Goal: Task Accomplishment & Management: Complete application form

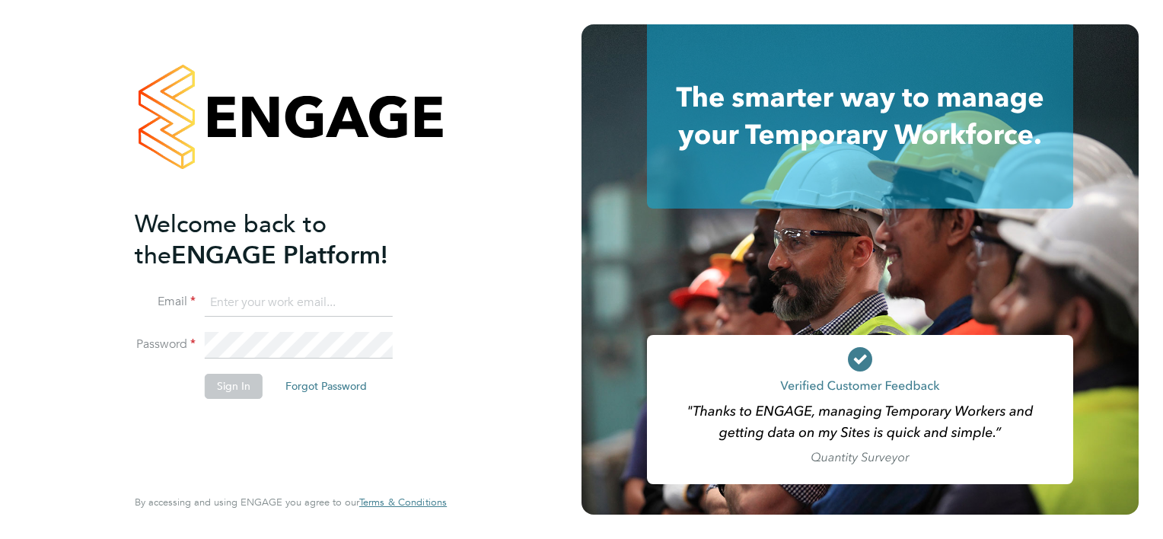
type input "[EMAIL_ADDRESS][PERSON_NAME][PERSON_NAME][DOMAIN_NAME]"
click at [251, 330] on li "Email [EMAIL_ADDRESS][PERSON_NAME][PERSON_NAME][DOMAIN_NAME]" at bounding box center [283, 310] width 297 height 43
click at [233, 387] on button "Sign In" at bounding box center [234, 386] width 58 height 24
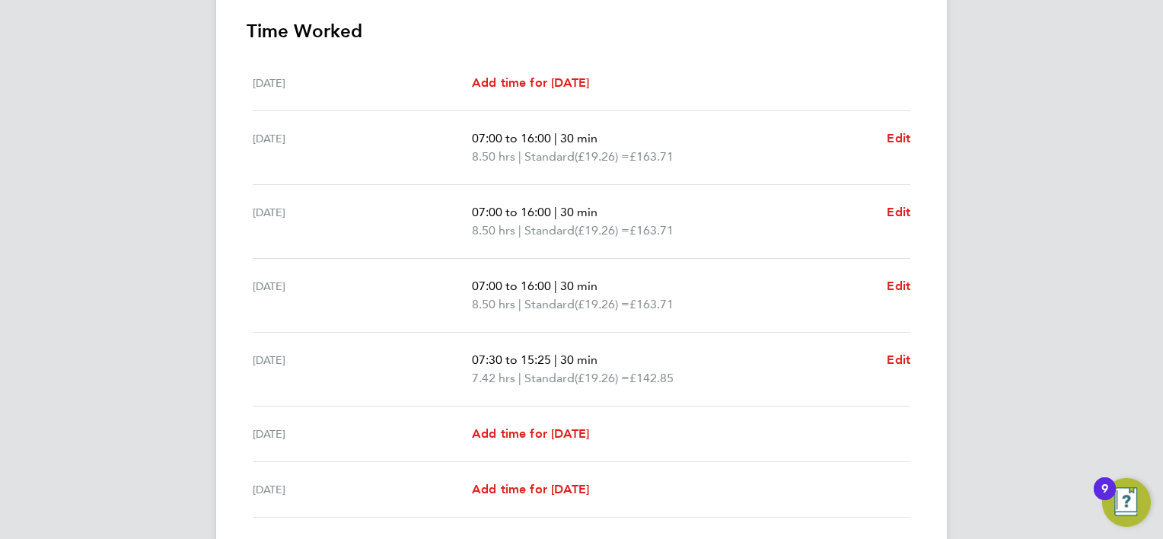
scroll to position [457, 0]
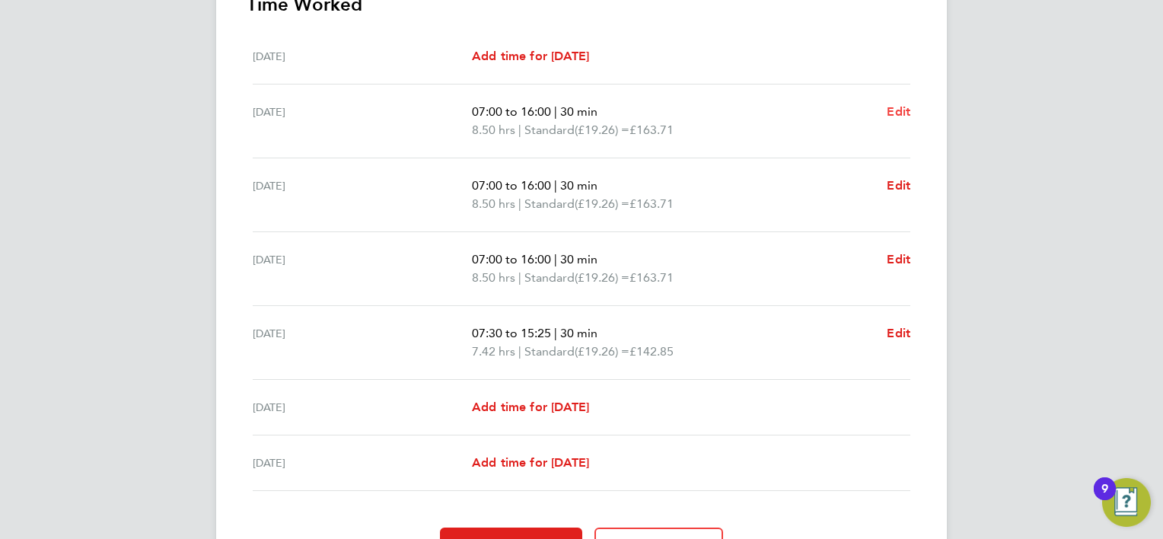
click at [907, 110] on span "Edit" at bounding box center [899, 111] width 24 height 14
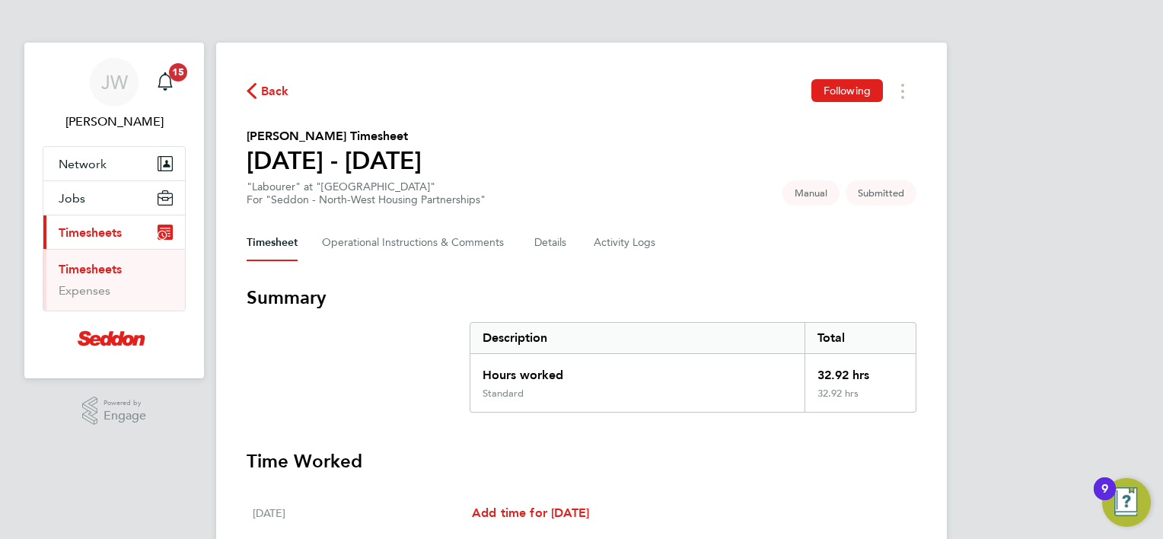
select select "30"
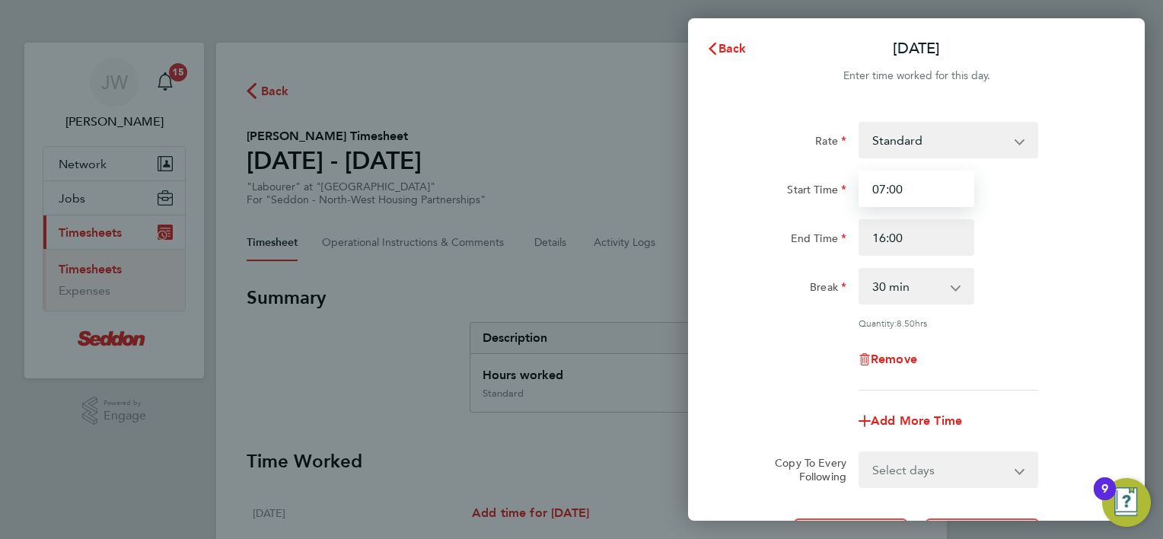
click at [933, 183] on input "07:00" at bounding box center [917, 189] width 116 height 37
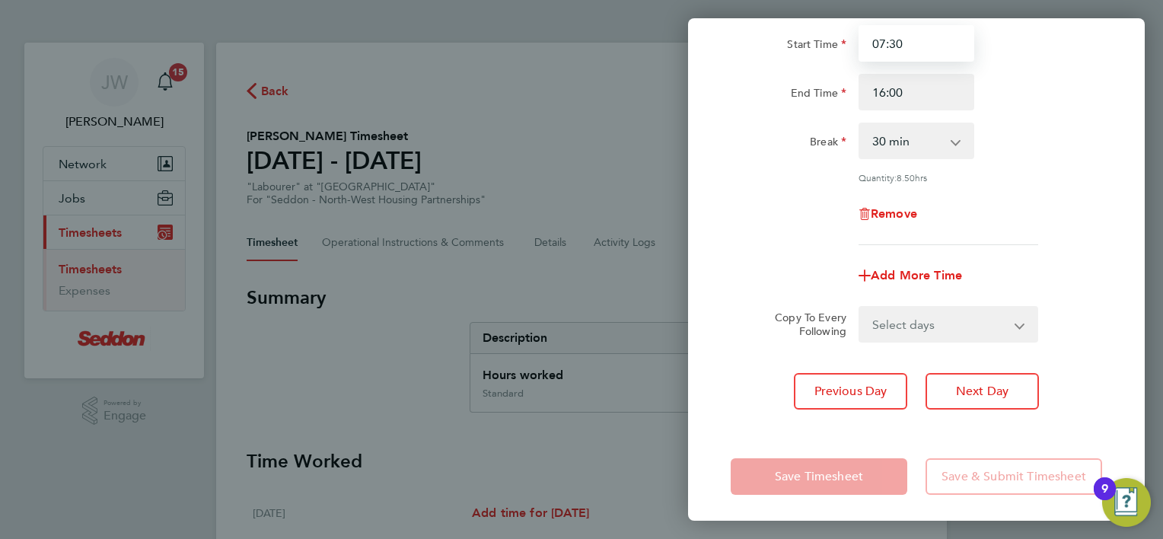
scroll to position [148, 0]
type input "07:30"
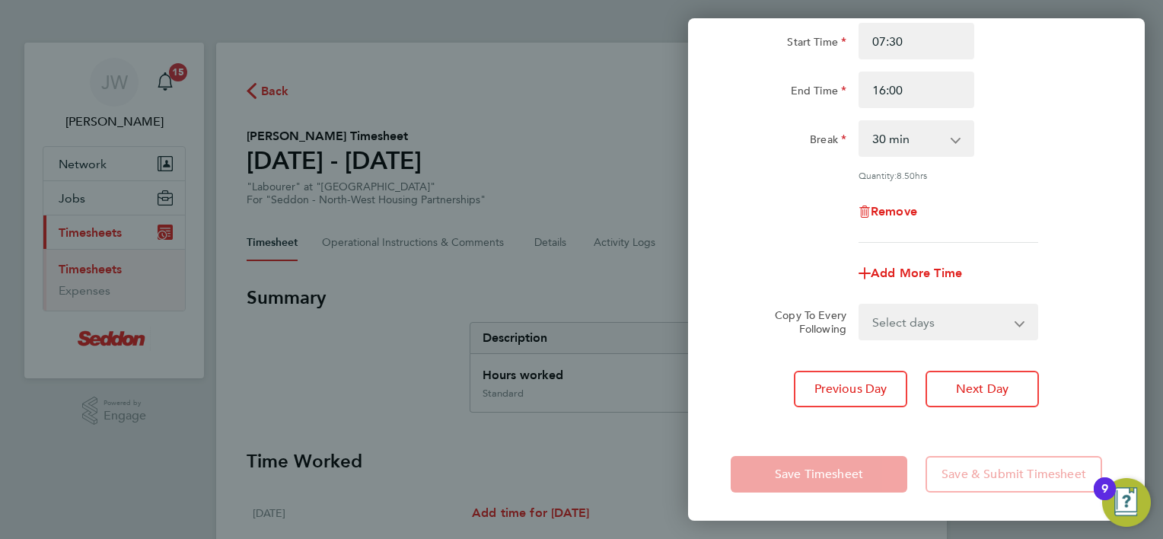
click at [958, 430] on div "Save Timesheet Save & Submit Timesheet" at bounding box center [916, 474] width 457 height 97
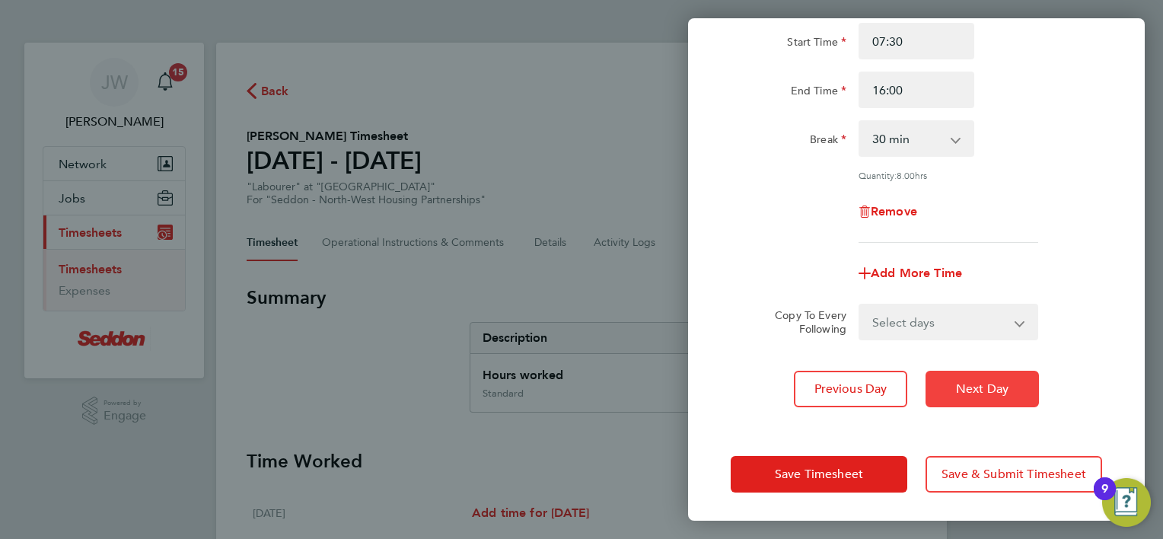
click at [968, 384] on span "Next Day" at bounding box center [982, 388] width 53 height 15
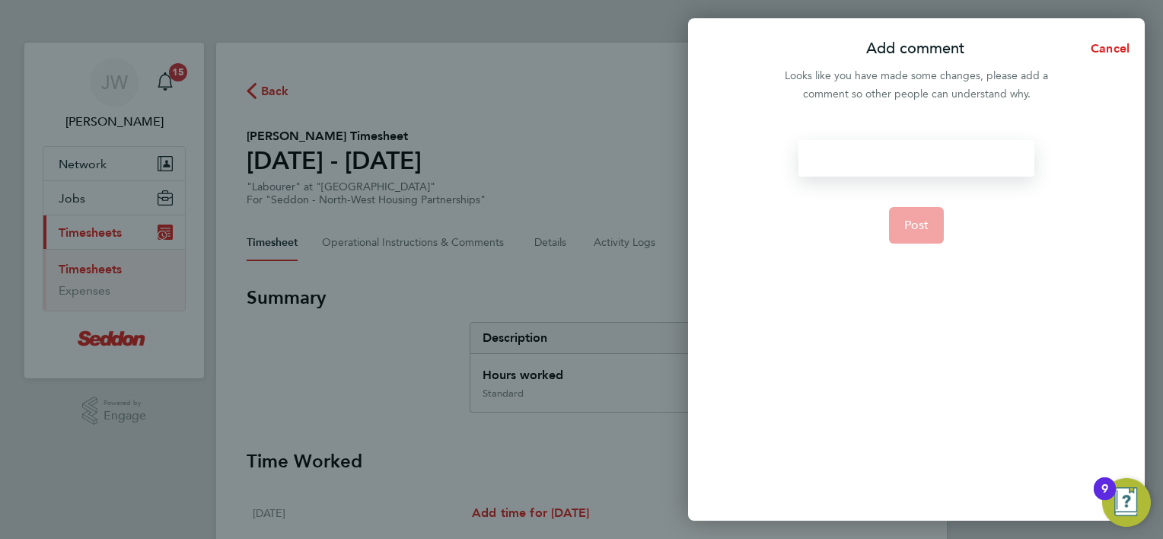
click at [920, 160] on div at bounding box center [916, 158] width 235 height 37
click at [920, 159] on div at bounding box center [916, 158] width 235 height 37
click at [825, 152] on div "Didnt work as early" at bounding box center [916, 158] width 235 height 37
click at [840, 162] on div "Didnt work as early" at bounding box center [916, 158] width 235 height 37
click at [844, 161] on div "Didnt work as early" at bounding box center [916, 158] width 235 height 37
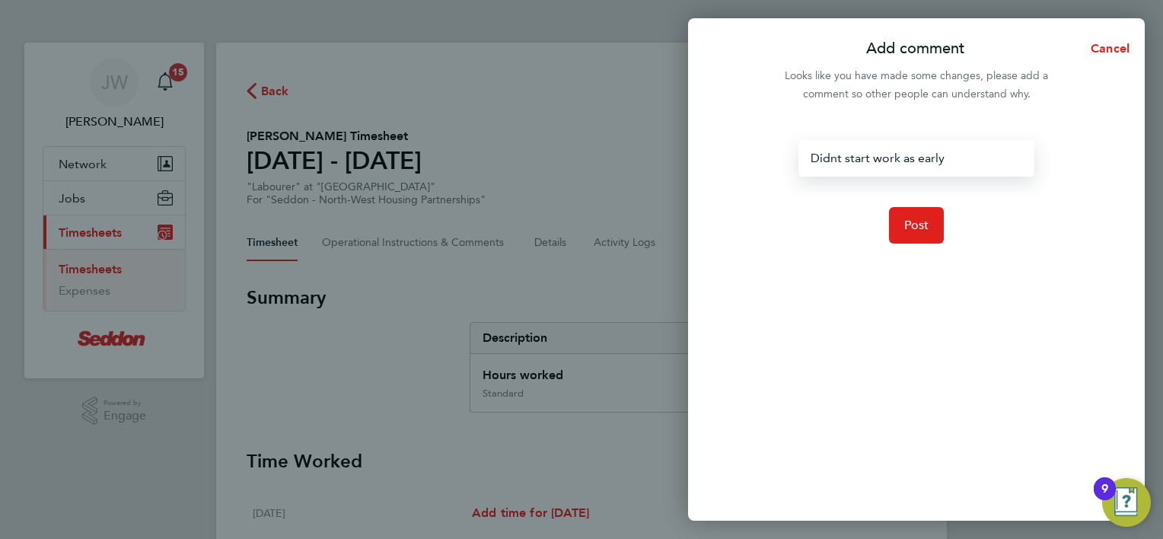
click at [825, 158] on div "Didnt start work as early" at bounding box center [916, 158] width 235 height 37
click at [829, 158] on div "Didnt start work as early" at bounding box center [916, 158] width 235 height 37
click at [926, 225] on span "Post" at bounding box center [916, 225] width 25 height 15
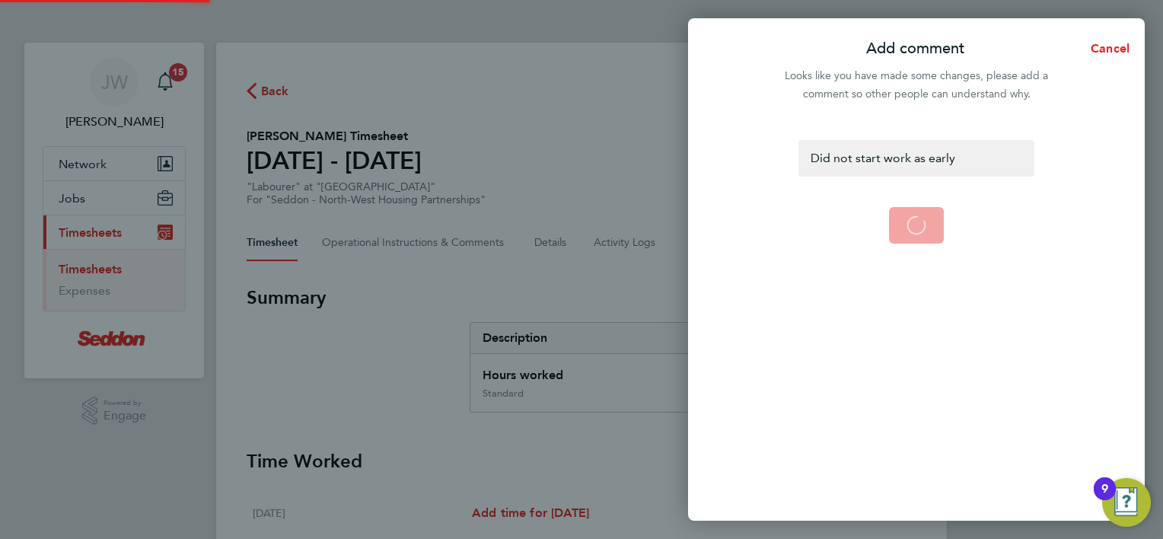
select select "30"
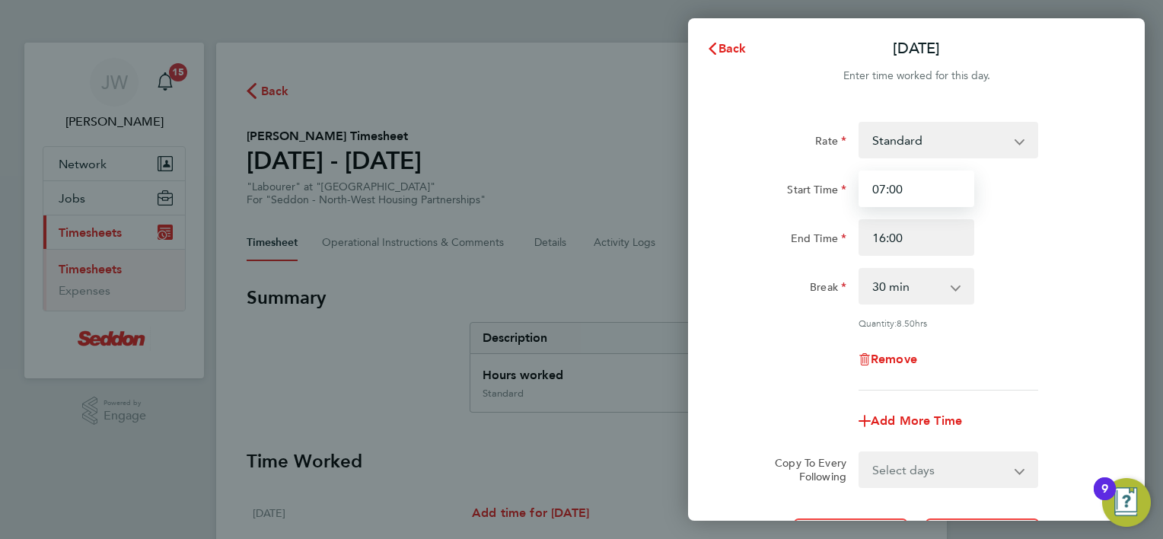
click at [923, 193] on input "07:00" at bounding box center [917, 189] width 116 height 37
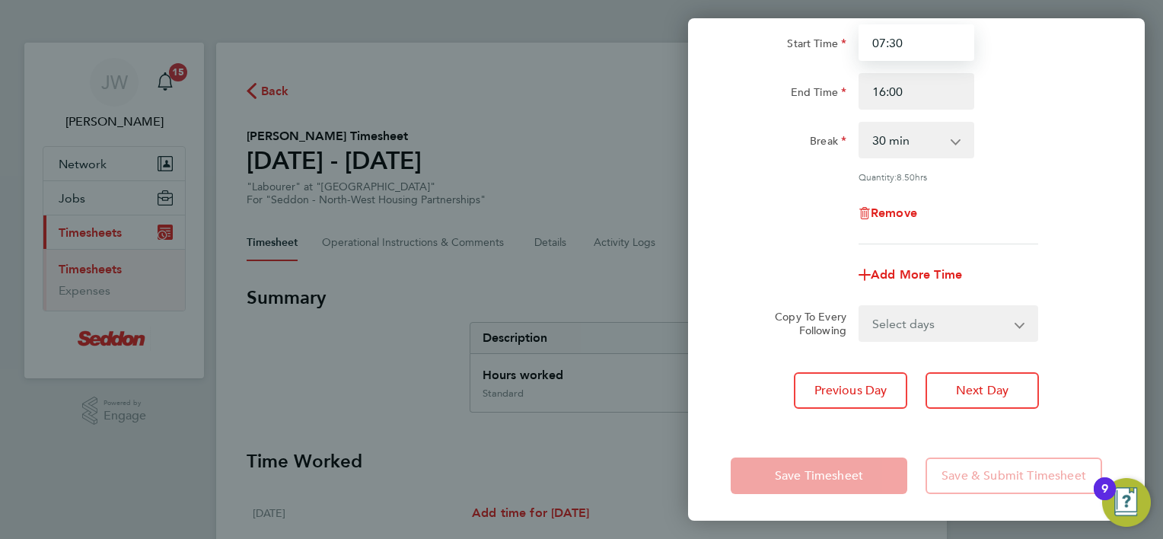
scroll to position [148, 0]
type input "07:30"
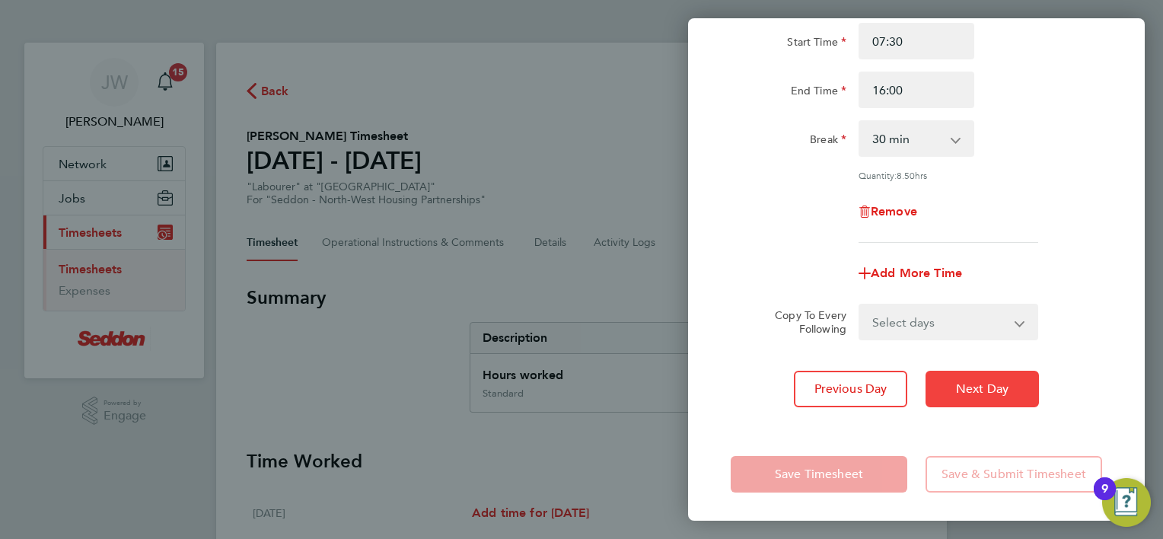
click at [980, 393] on span "Next Day" at bounding box center [982, 388] width 53 height 15
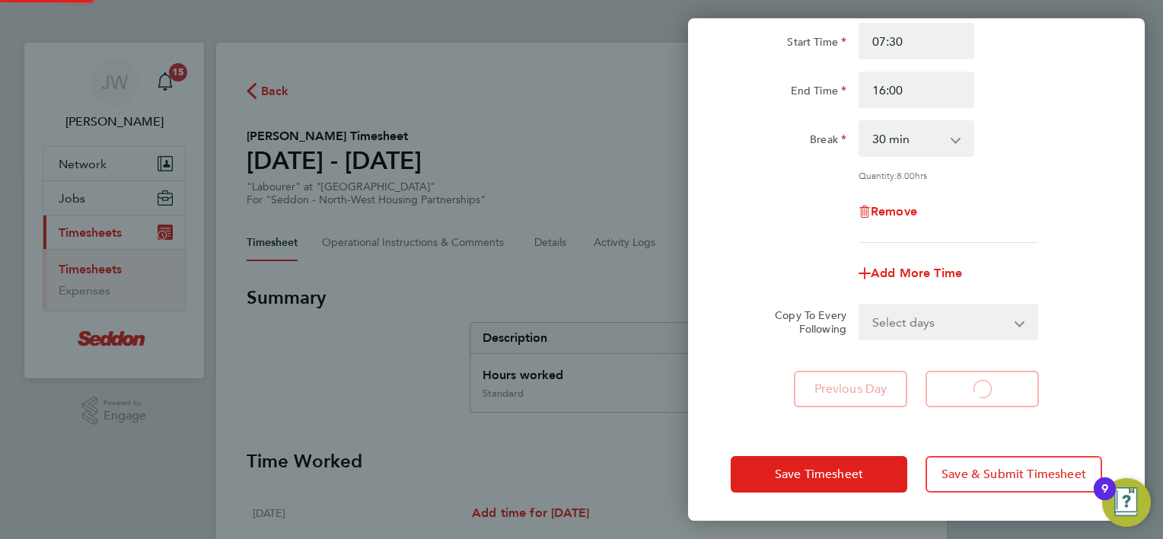
select select "30"
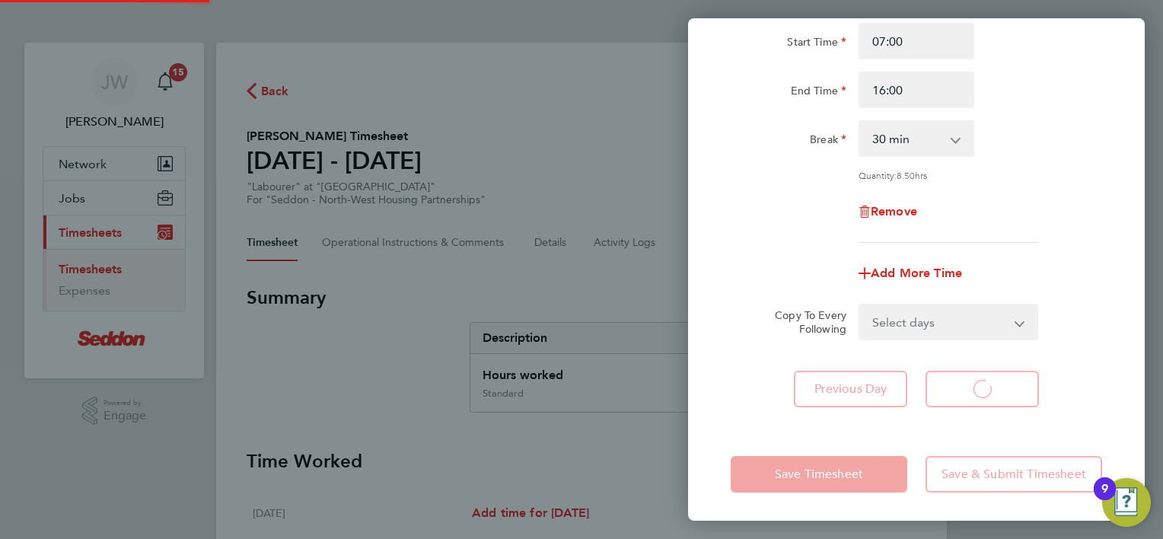
select select "30"
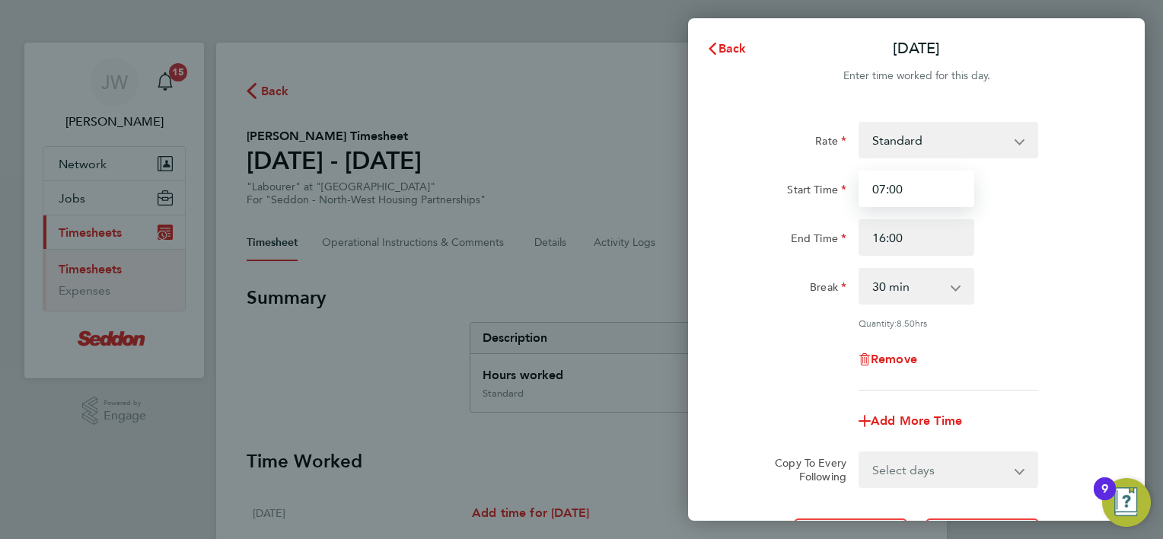
click at [942, 193] on input "07:00" at bounding box center [917, 189] width 116 height 37
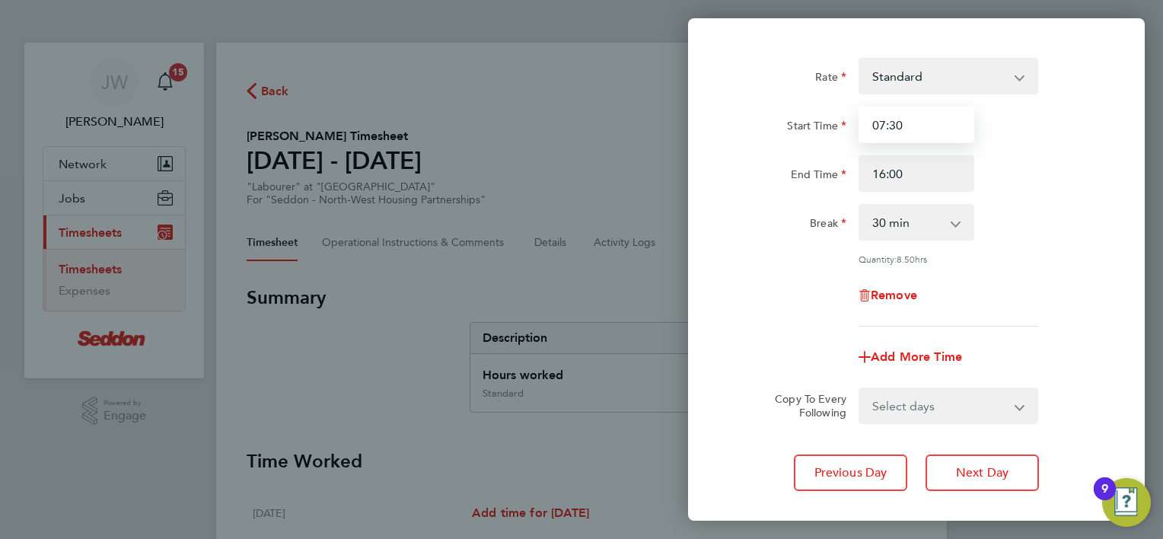
scroll to position [148, 0]
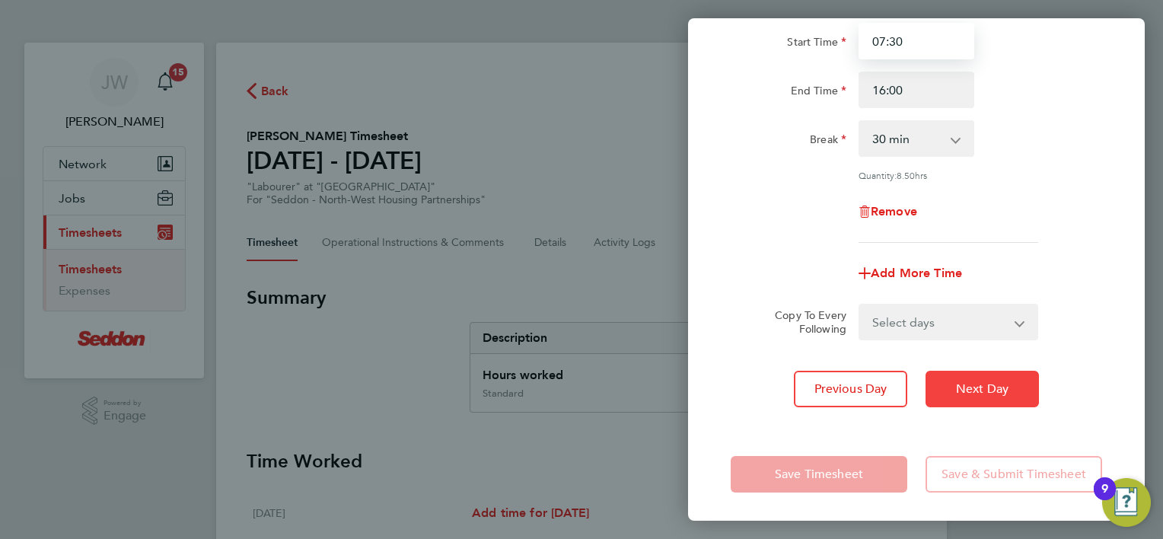
type input "07:30"
click at [960, 400] on button "Next Day" at bounding box center [982, 389] width 113 height 37
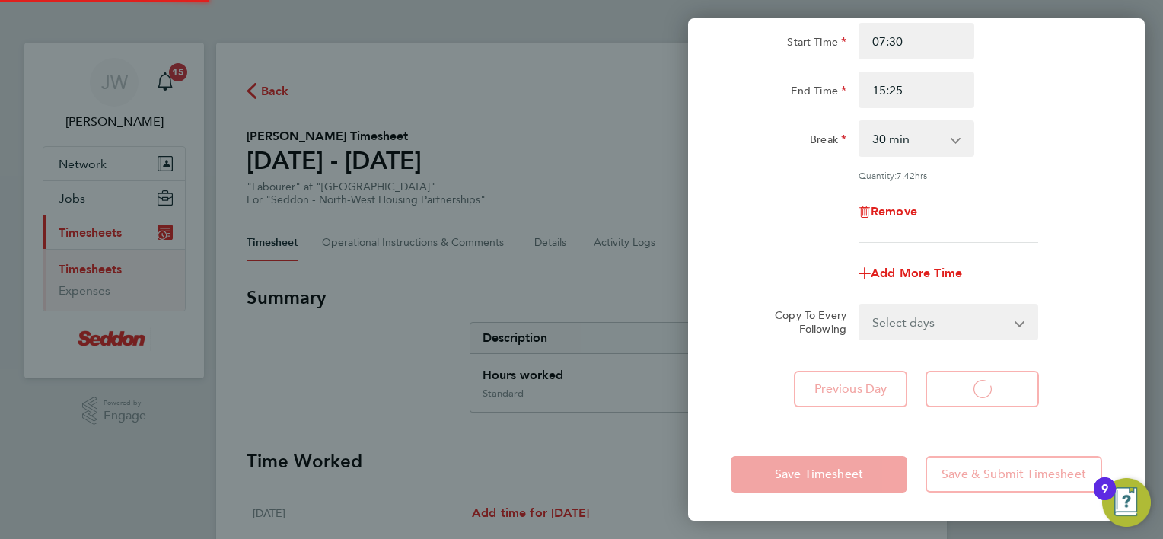
select select "30"
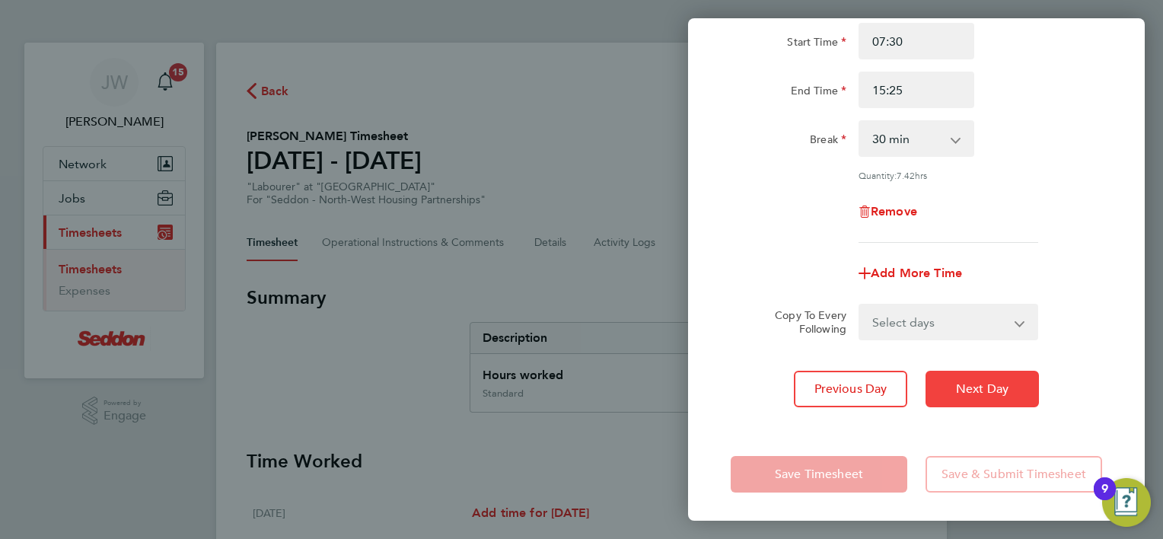
click at [977, 394] on button "Next Day" at bounding box center [982, 389] width 113 height 37
select select "30"
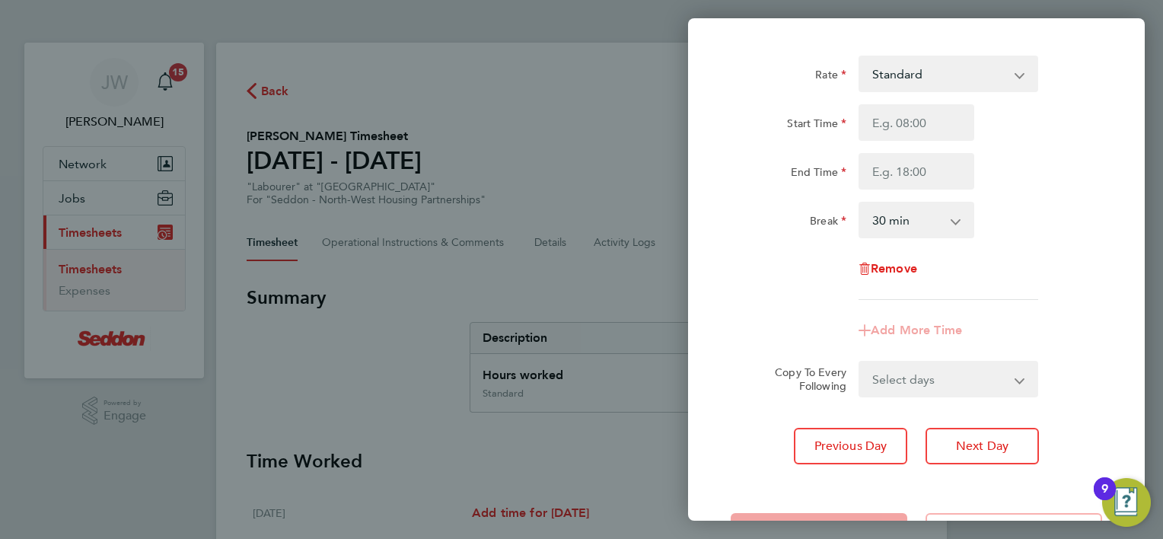
scroll to position [125, 0]
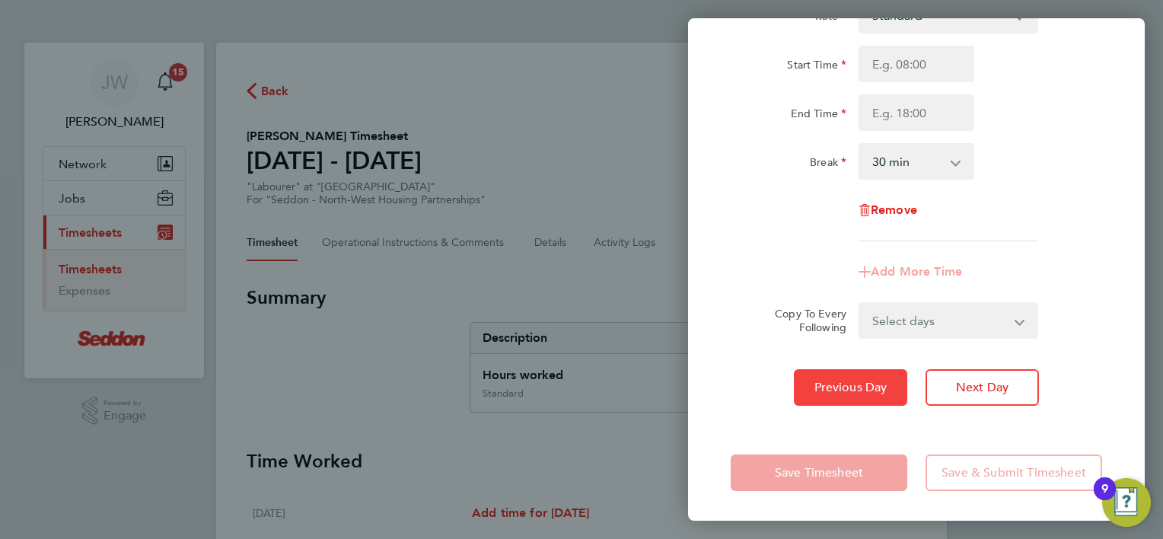
click at [869, 373] on button "Previous Day" at bounding box center [850, 387] width 113 height 37
select select "30"
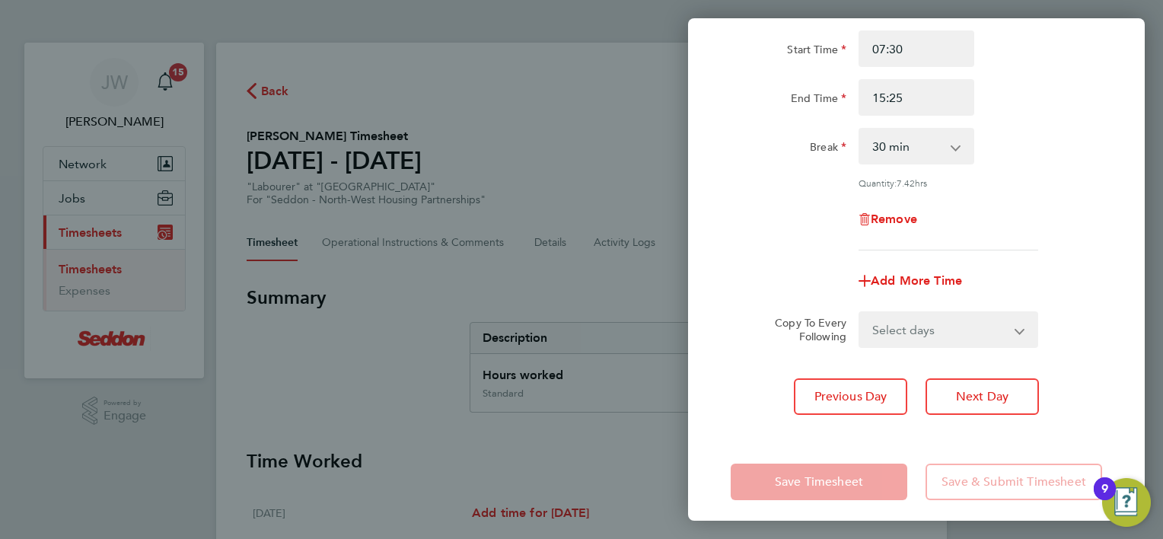
scroll to position [148, 0]
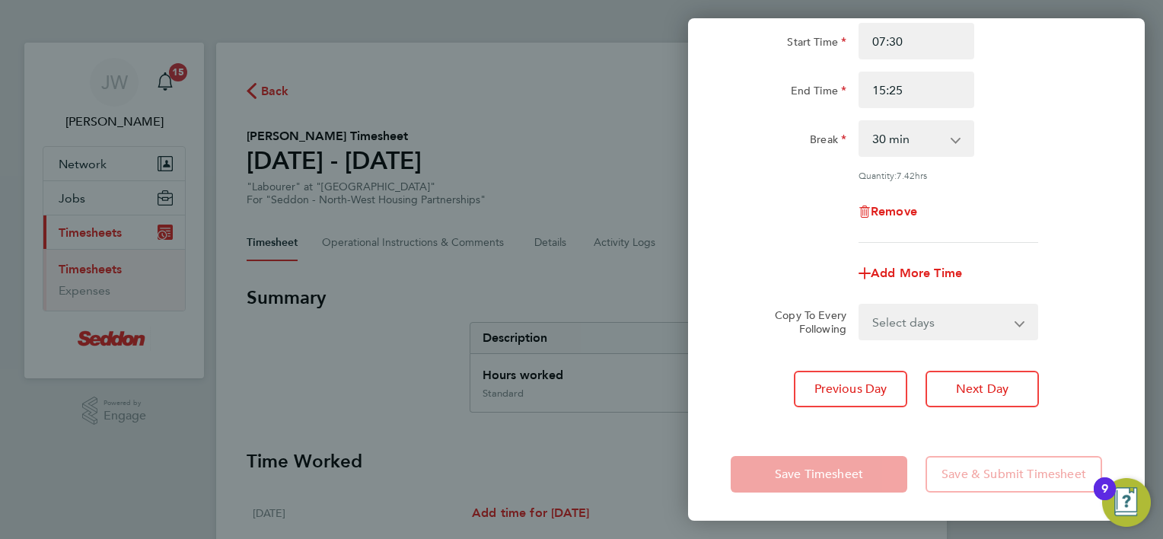
click at [1038, 256] on div "Add More Time" at bounding box center [917, 273] width 384 height 37
click at [805, 448] on div "Save Timesheet Save & Submit Timesheet" at bounding box center [916, 474] width 457 height 97
click at [818, 438] on div "Save Timesheet Save & Submit Timesheet" at bounding box center [916, 474] width 457 height 97
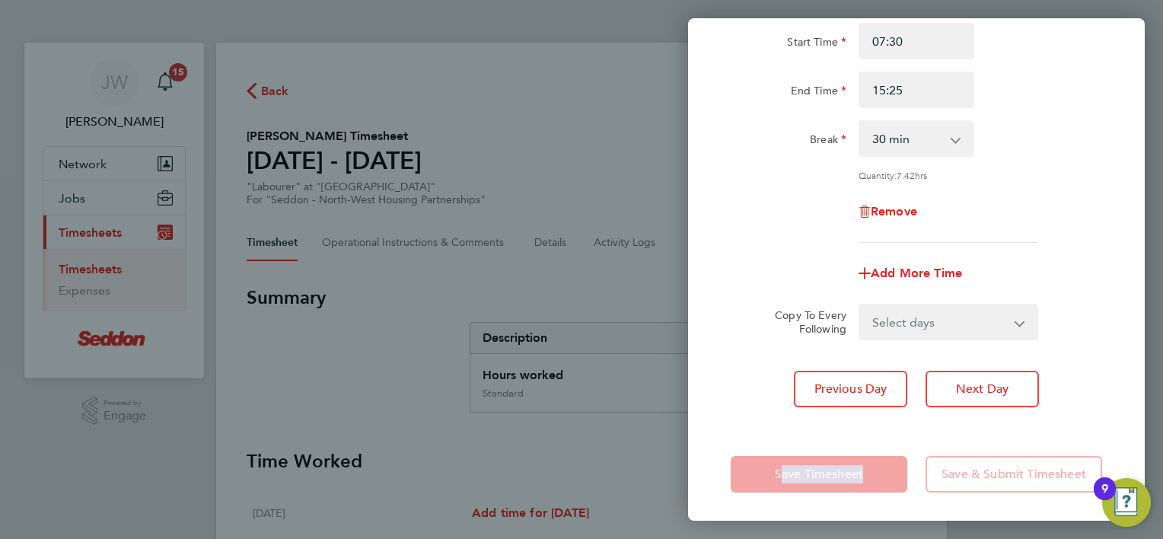
click at [819, 438] on div "Save Timesheet Save & Submit Timesheet" at bounding box center [916, 474] width 457 height 97
drag, startPoint x: 819, startPoint y: 438, endPoint x: 767, endPoint y: 432, distance: 52.0
click at [751, 432] on div "Save Timesheet Save & Submit Timesheet" at bounding box center [916, 474] width 457 height 97
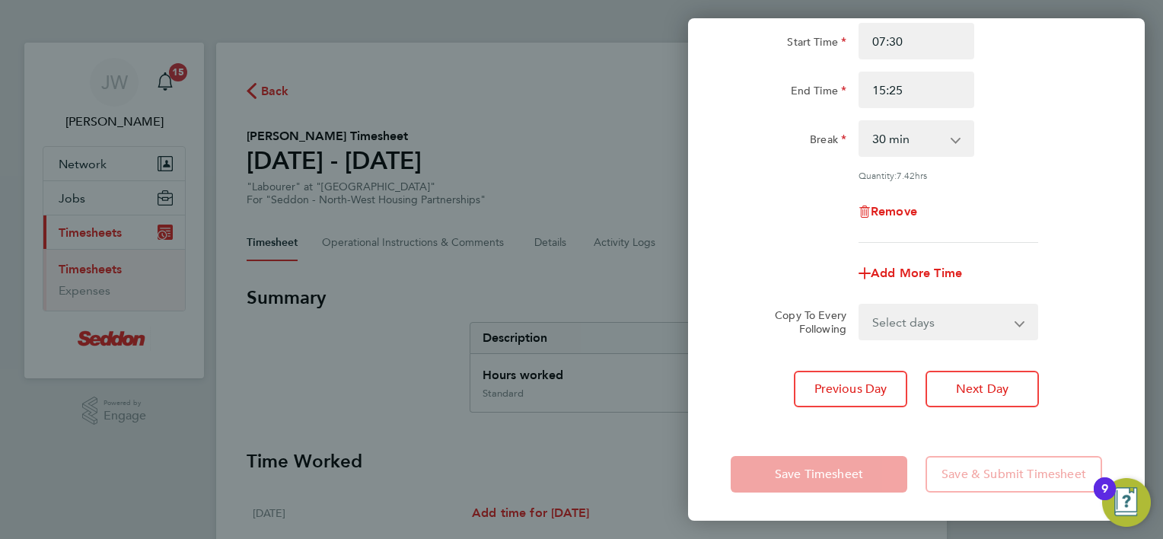
click at [802, 459] on app-form-button "Save Timesheet" at bounding box center [824, 474] width 186 height 37
click at [813, 478] on app-form-button "Save Timesheet" at bounding box center [824, 474] width 186 height 37
click at [997, 508] on div "Save Timesheet Save & Submit Timesheet" at bounding box center [916, 474] width 457 height 97
click at [1020, 489] on app-form-button "Save & Submit Timesheet" at bounding box center [1010, 474] width 186 height 37
click at [1020, 487] on app-form-button "Save & Submit Timesheet" at bounding box center [1010, 474] width 186 height 37
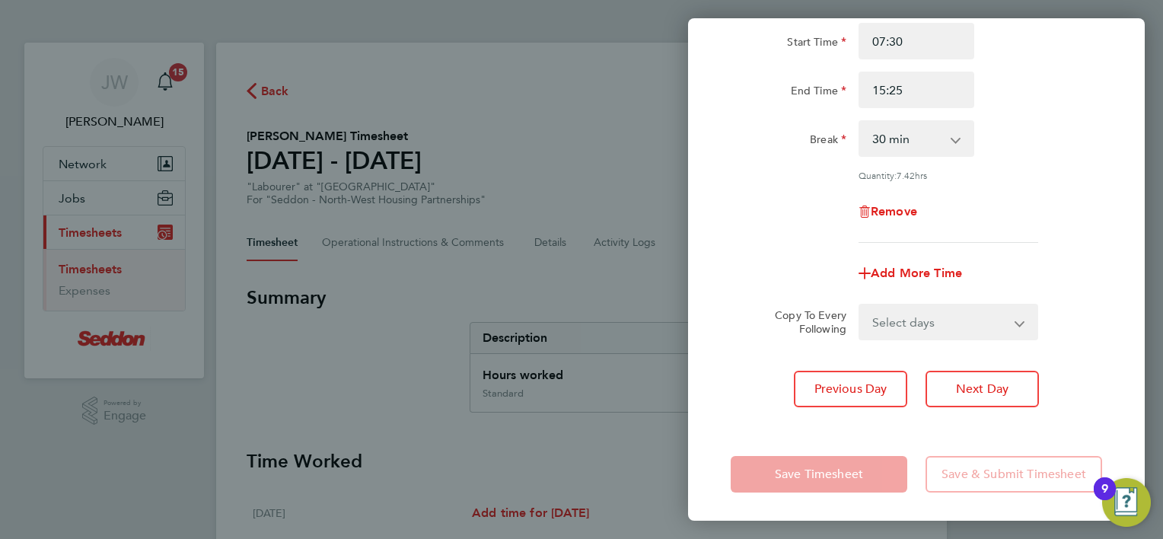
click at [1020, 487] on app-form-button "Save & Submit Timesheet" at bounding box center [1010, 474] width 186 height 37
click at [880, 468] on app-form-button "Save Timesheet" at bounding box center [824, 474] width 186 height 37
click at [874, 466] on app-form-button "Save Timesheet" at bounding box center [824, 474] width 186 height 37
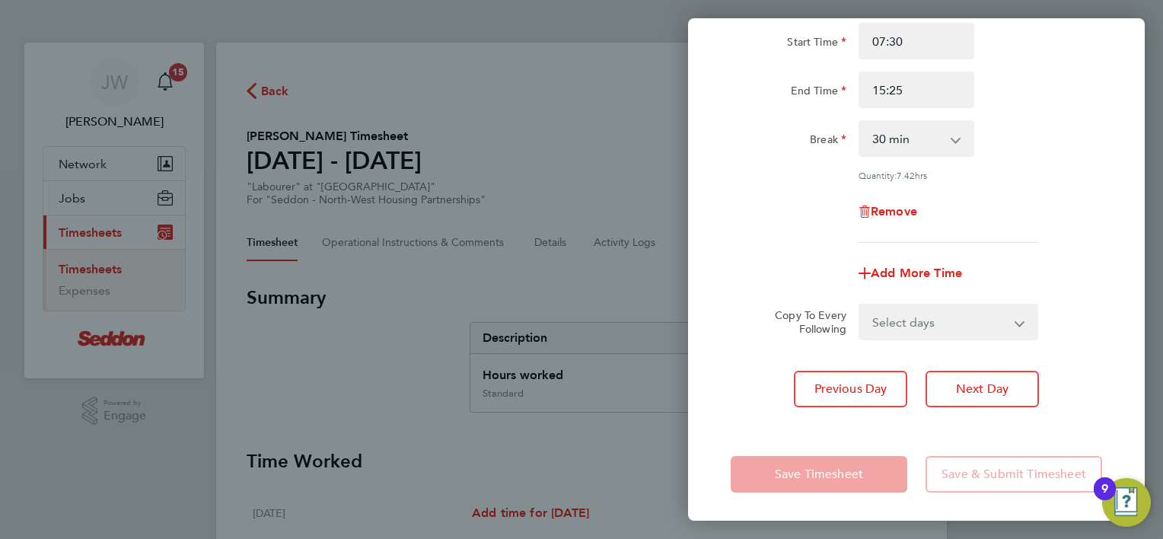
click at [874, 466] on app-form-button "Save Timesheet" at bounding box center [824, 474] width 186 height 37
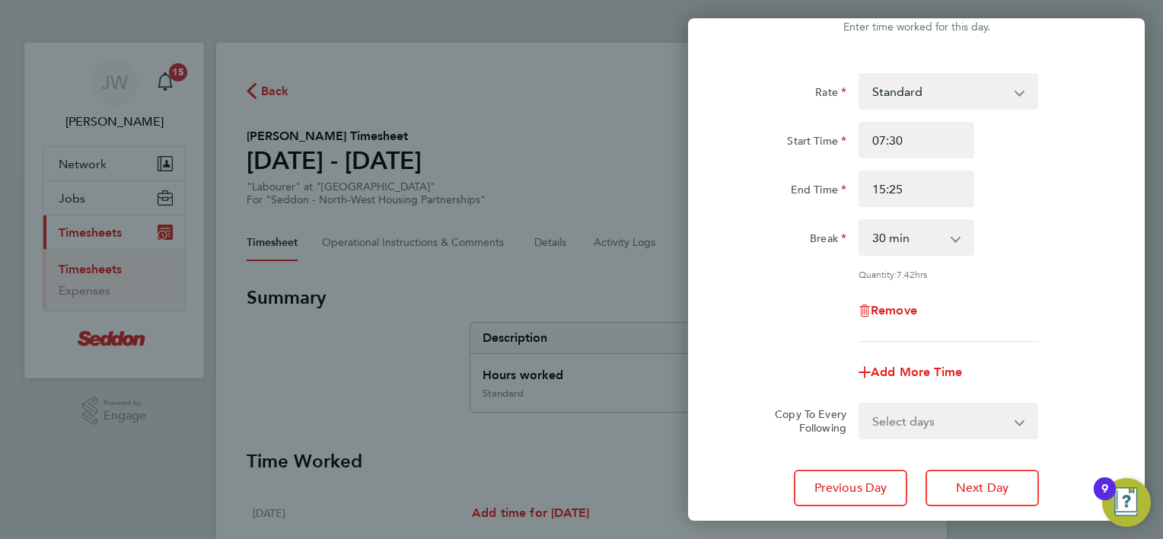
scroll to position [0, 0]
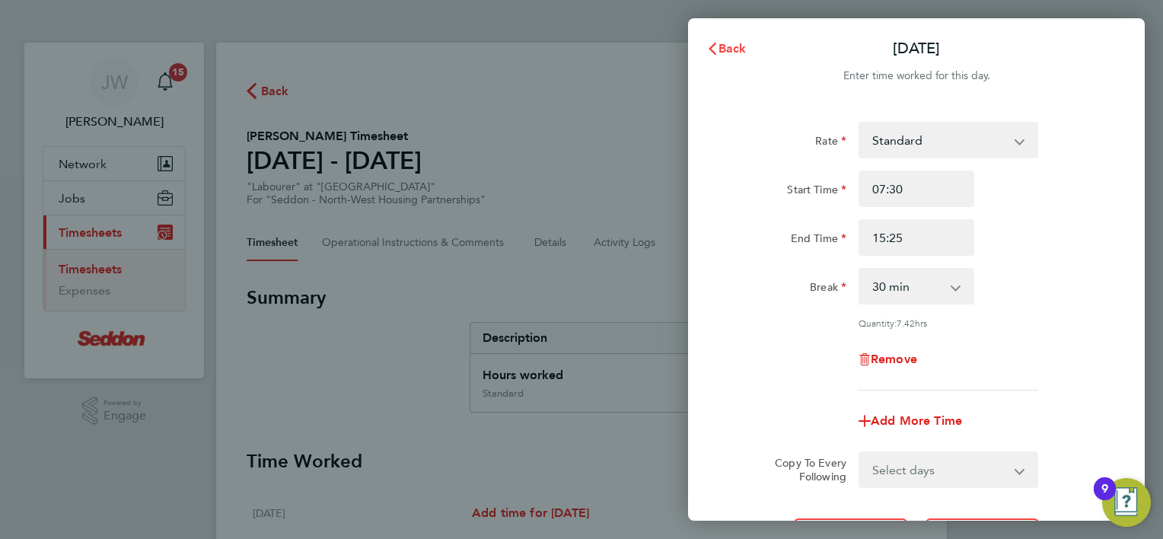
click at [732, 37] on button "Back" at bounding box center [726, 48] width 71 height 30
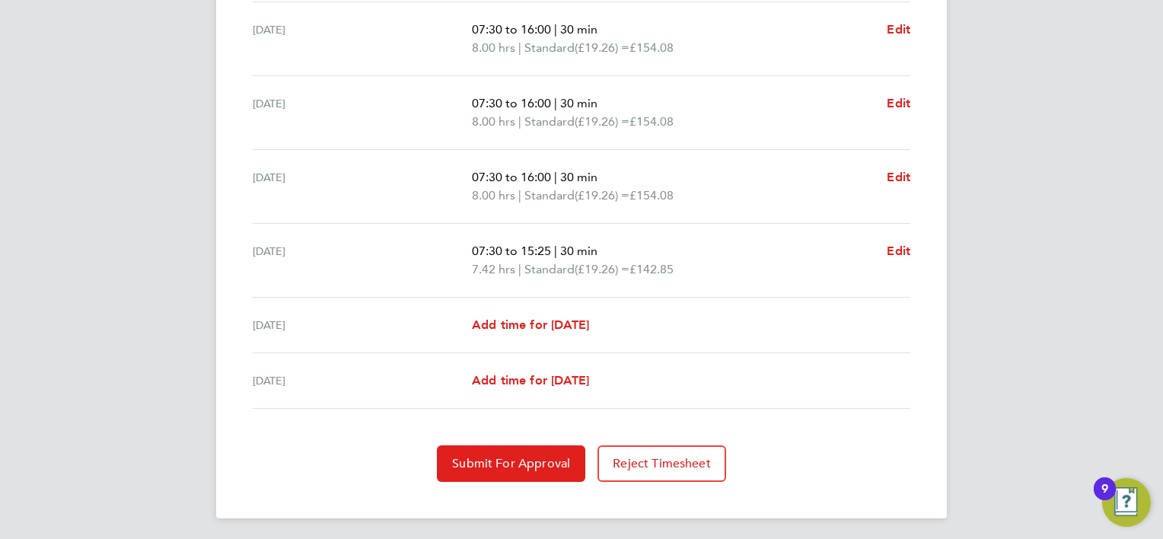
scroll to position [540, 0]
click at [538, 463] on span "Submit For Approval" at bounding box center [511, 461] width 118 height 15
click at [764, 441] on section "Time Worked Mon 25 Aug Add time for Mon 25 Aug Add time for Mon 25 Aug Tue 26 A…" at bounding box center [582, 195] width 670 height 572
click at [513, 460] on span "Approve Timesheet" at bounding box center [511, 461] width 112 height 15
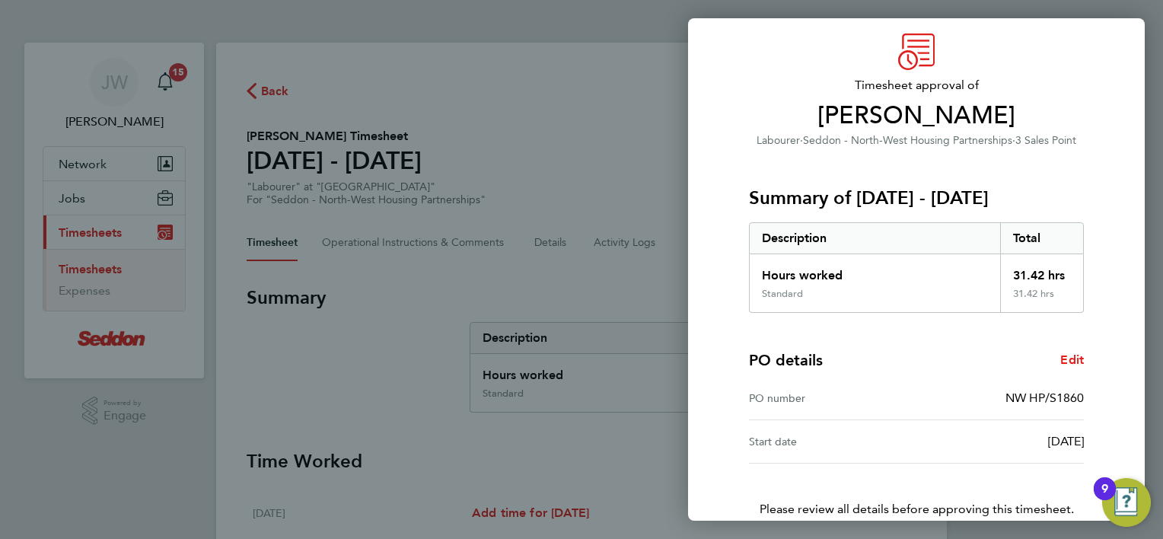
scroll to position [146, 0]
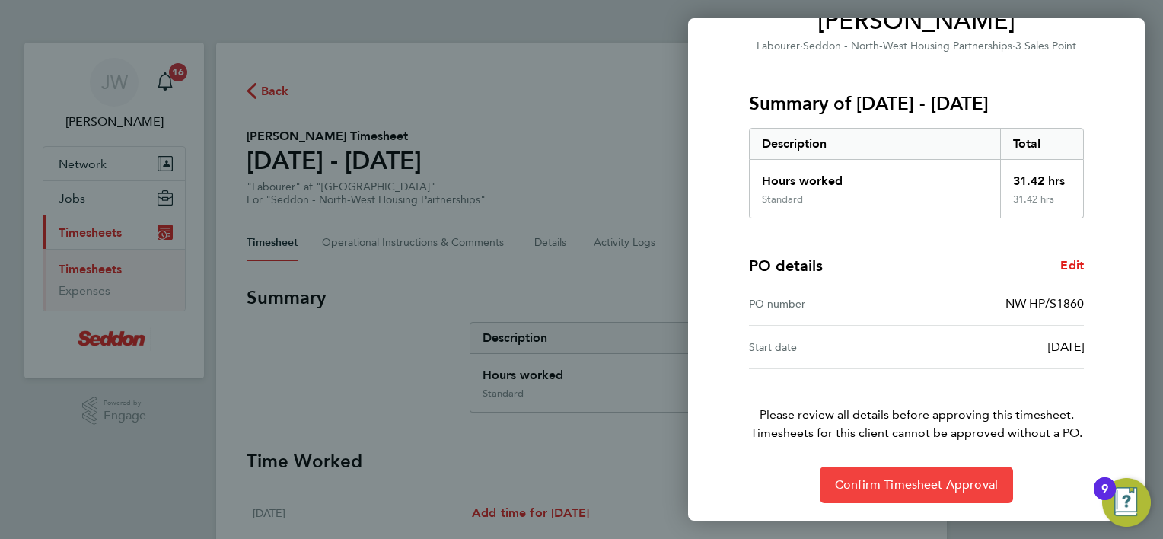
click at [903, 487] on span "Confirm Timesheet Approval" at bounding box center [916, 484] width 163 height 15
